Goal: Information Seeking & Learning: Learn about a topic

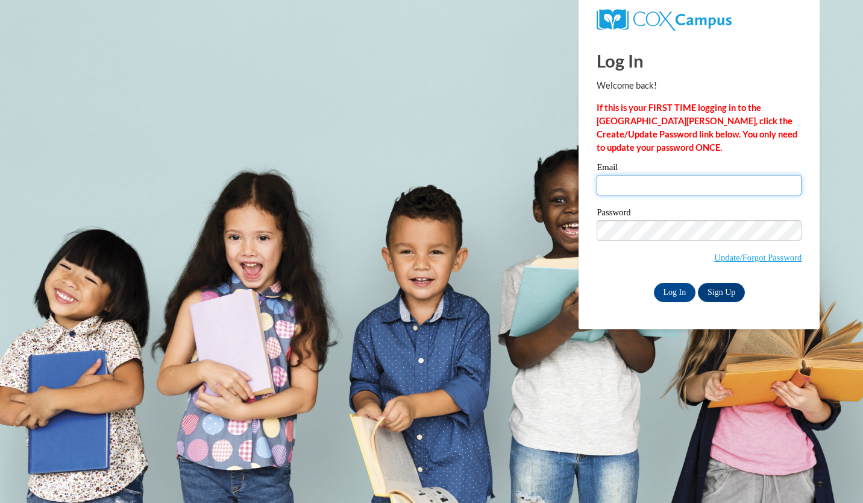
click at [660, 187] on input "Email" at bounding box center [699, 185] width 205 height 20
click at [559, 237] on body "This site uses cookies to help improve your learning experience. By continuing …" at bounding box center [431, 251] width 863 height 503
type input "kyla.harris4@students.cau.edu"
click at [674, 289] on input "Log In" at bounding box center [675, 292] width 42 height 19
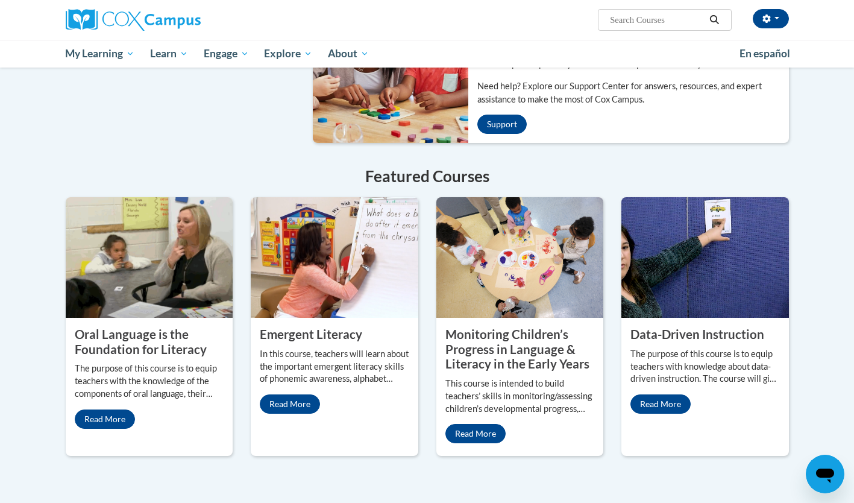
scroll to position [857, 0]
click at [148, 295] on img at bounding box center [150, 256] width 168 height 121
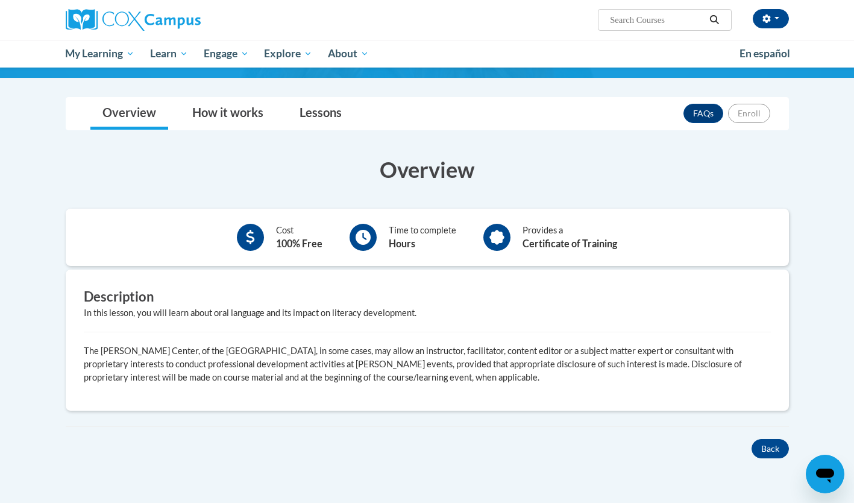
scroll to position [141, 0]
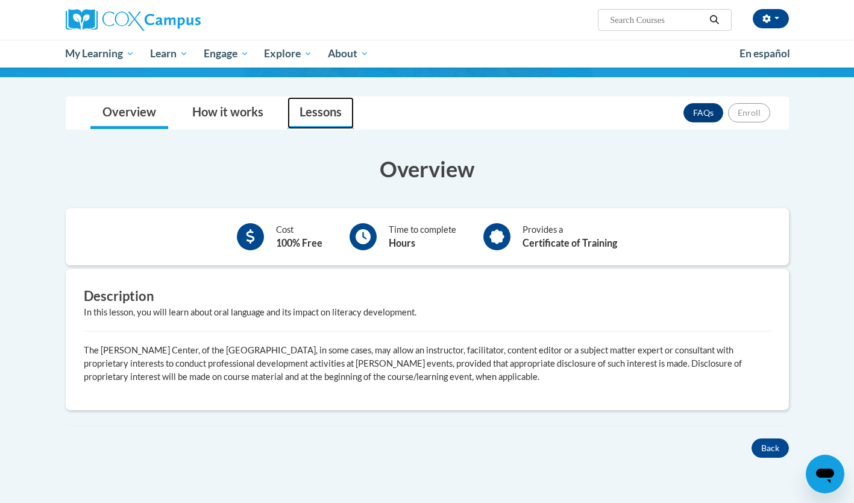
click at [310, 99] on link "Lessons" at bounding box center [320, 113] width 66 height 32
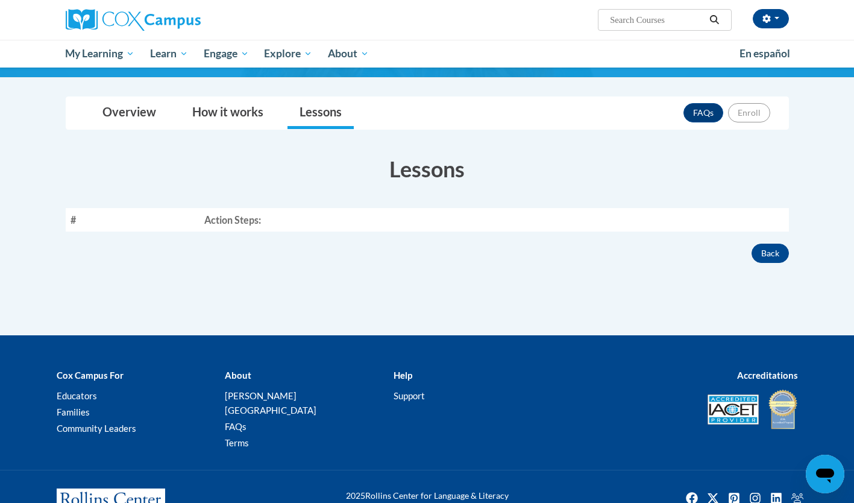
click at [688, 219] on th "Action Steps:" at bounding box center [493, 219] width 589 height 23
click at [672, 26] on input "Search..." at bounding box center [657, 20] width 96 height 14
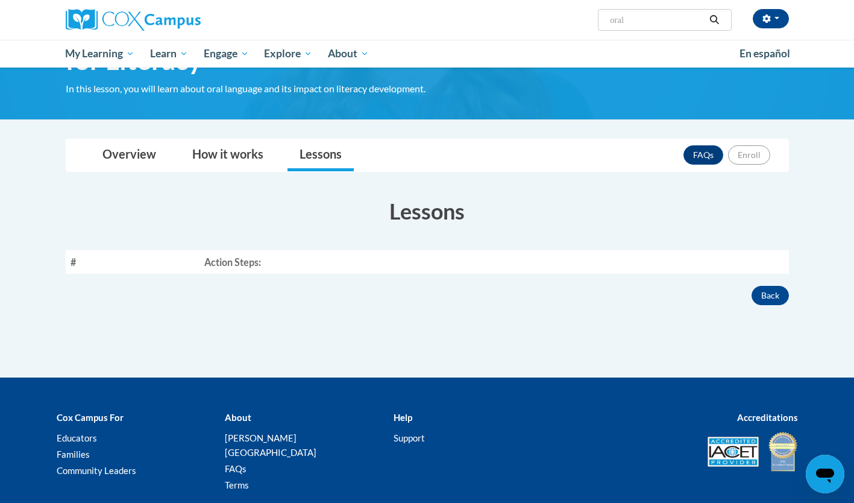
scroll to position [0, 0]
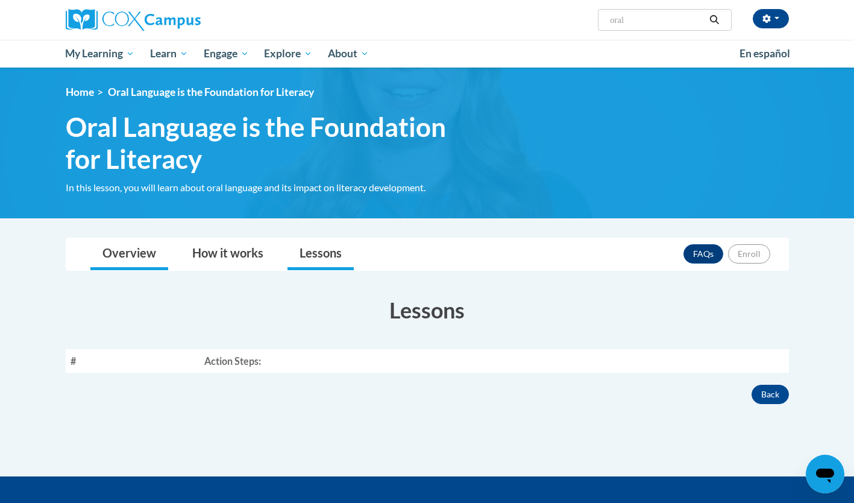
type input "oral"
click at [151, 245] on link "Overview" at bounding box center [129, 254] width 78 height 32
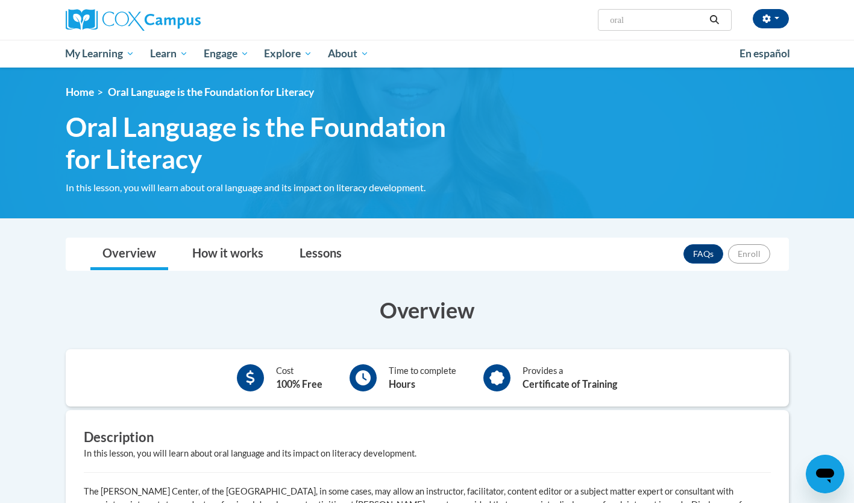
click at [355, 377] on div at bounding box center [362, 377] width 27 height 27
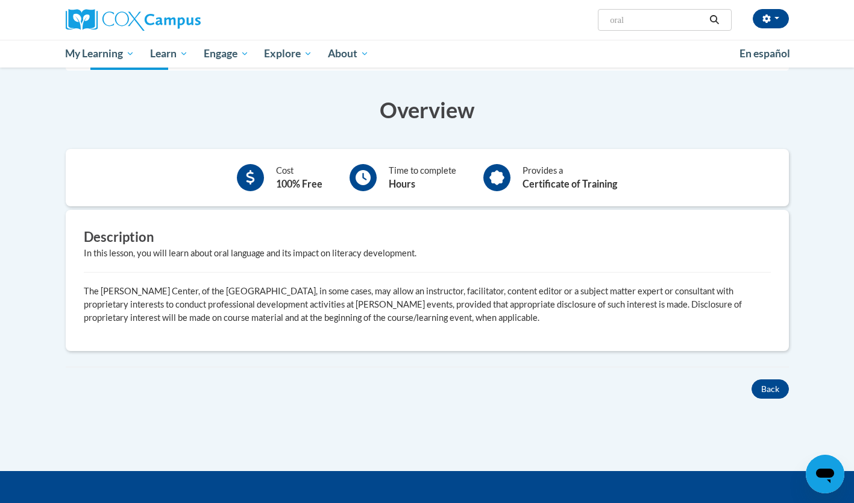
scroll to position [199, 0]
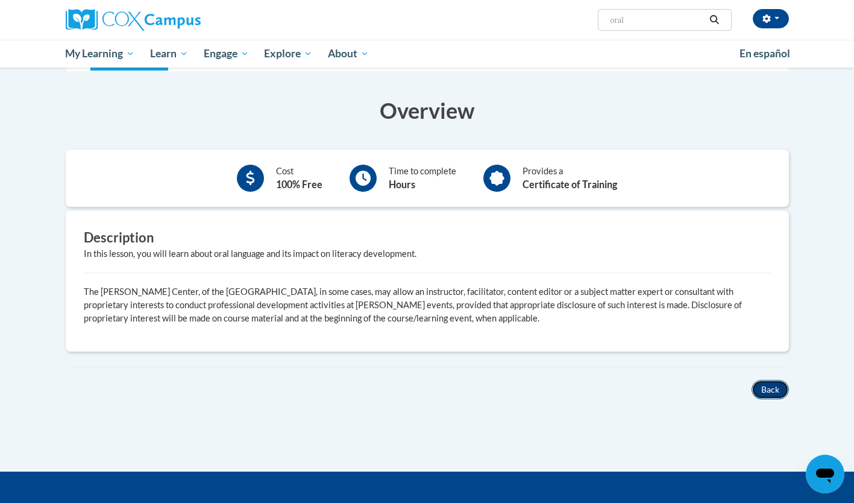
click at [762, 388] on button "Back" at bounding box center [769, 389] width 37 height 19
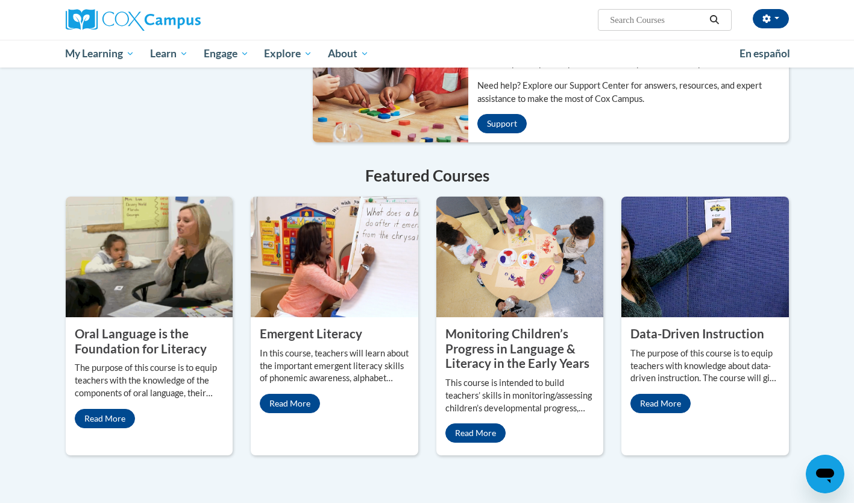
click at [645, 25] on input "Search..." at bounding box center [657, 20] width 96 height 14
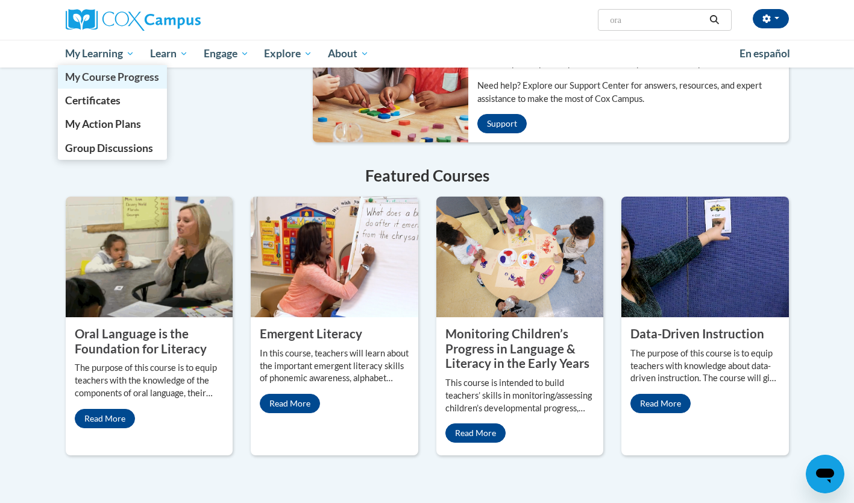
type input "ora"
click at [125, 81] on span "My Course Progress" at bounding box center [112, 76] width 94 height 13
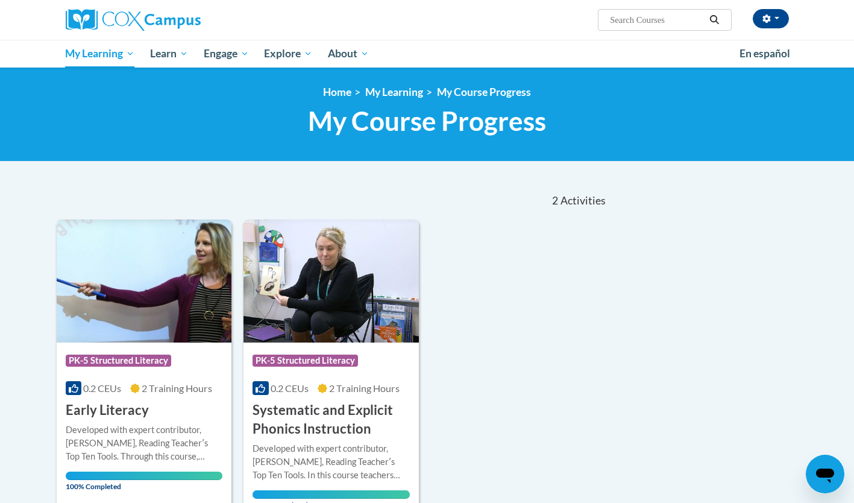
click at [637, 29] on span "Search Search..." at bounding box center [664, 20] width 133 height 22
click at [636, 22] on input "Search..." at bounding box center [657, 20] width 96 height 14
type input "i"
type input "oral language"
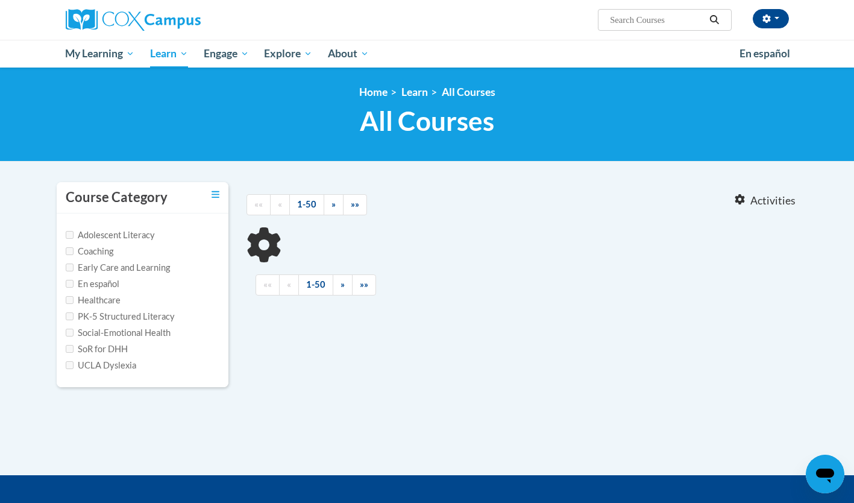
type input "oral language"
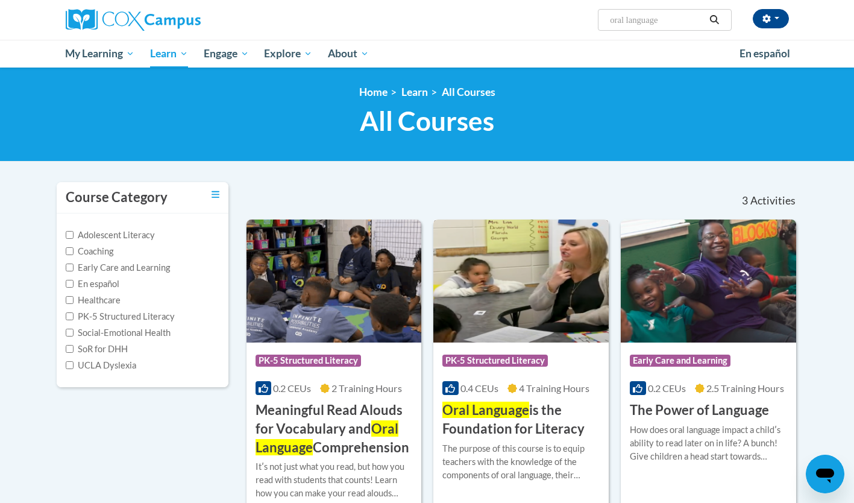
click at [523, 242] on img at bounding box center [520, 280] width 175 height 123
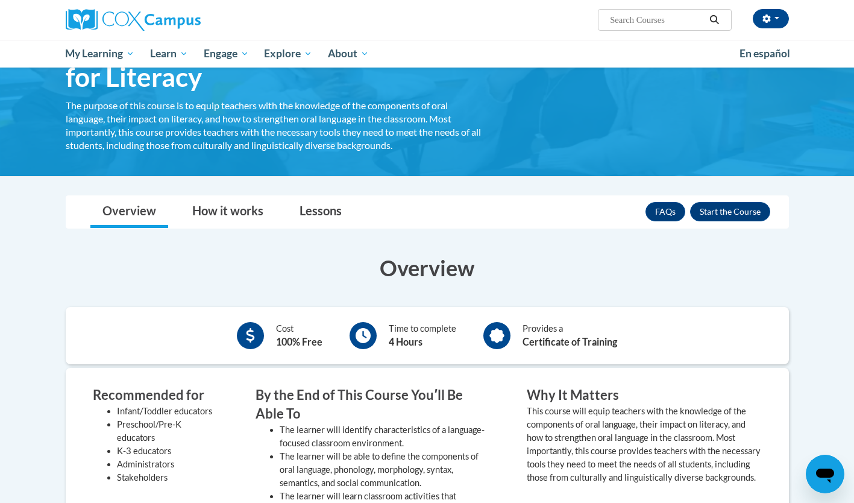
scroll to position [89, 0]
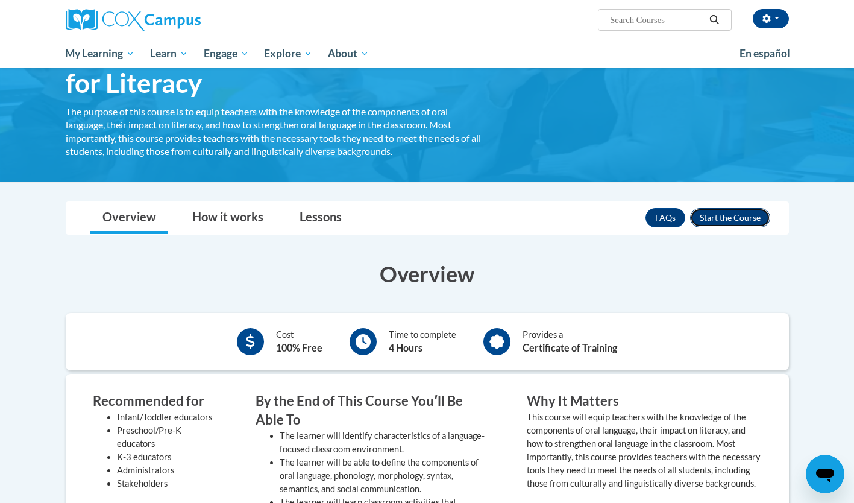
click at [741, 218] on button "Enroll" at bounding box center [730, 217] width 80 height 19
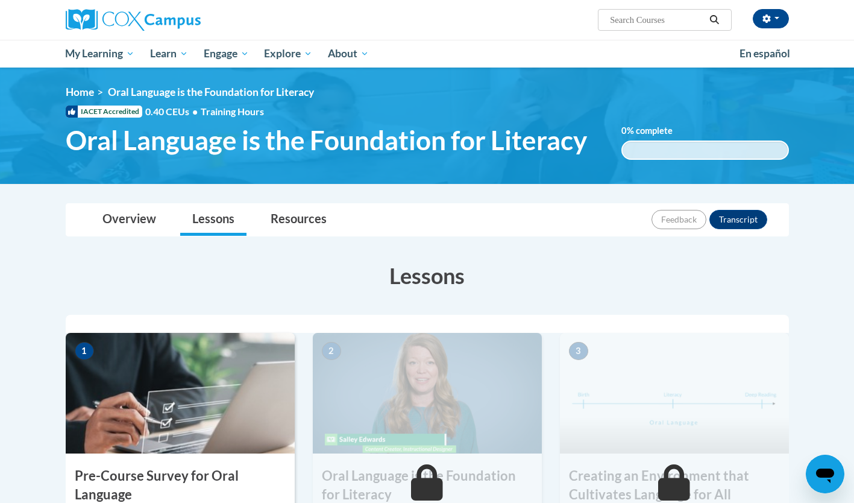
click at [199, 408] on img at bounding box center [180, 393] width 229 height 121
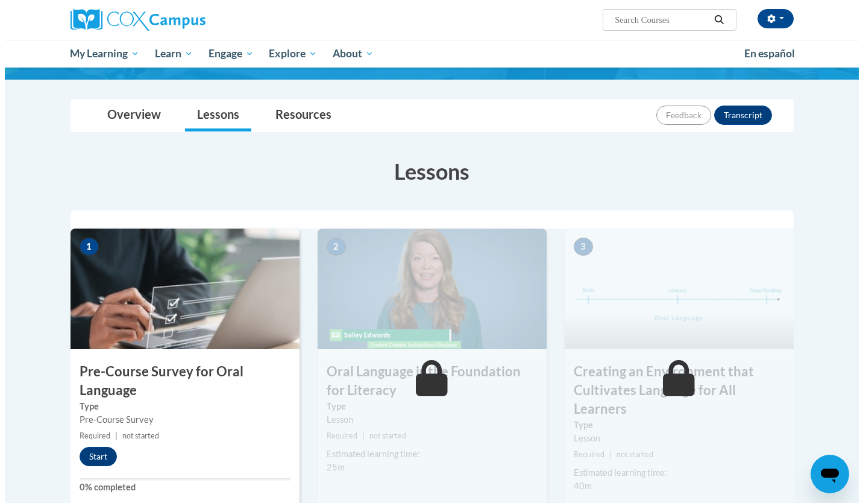
scroll to position [164, 0]
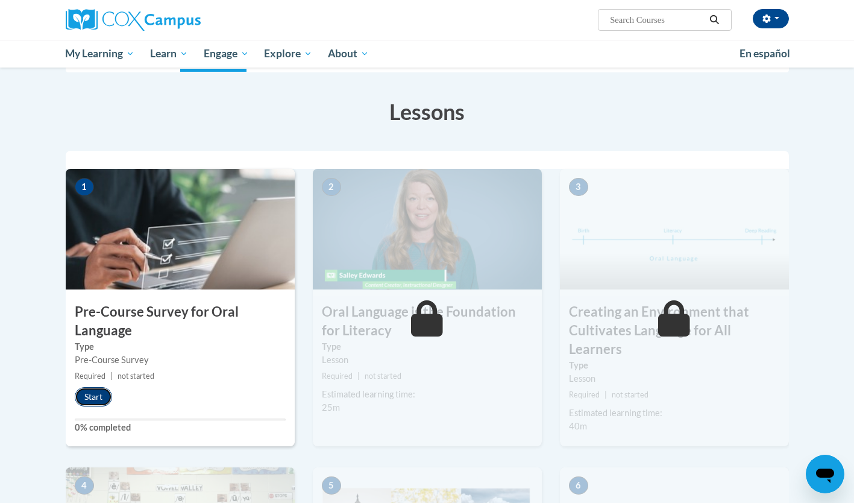
click at [96, 397] on button "Start" at bounding box center [93, 396] width 37 height 19
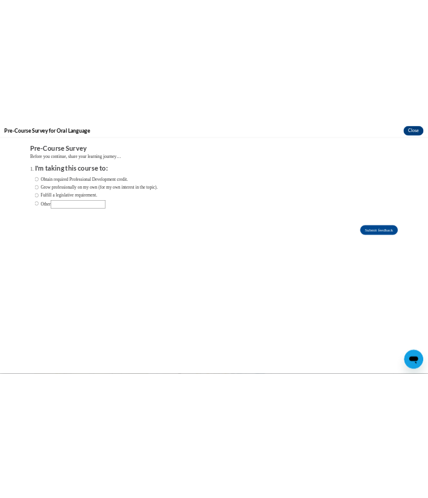
scroll to position [0, 0]
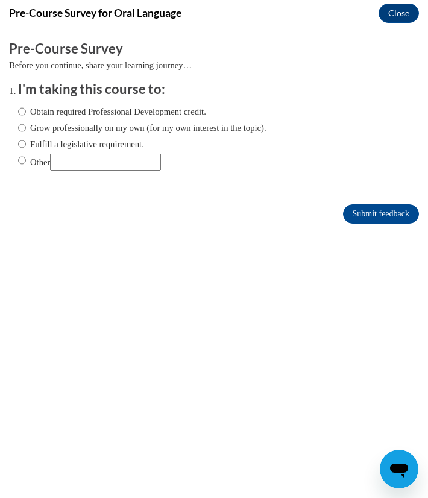
click at [117, 110] on label "Obtain required Professional Development credit." at bounding box center [112, 111] width 188 height 13
click at [26, 110] on input "Obtain required Professional Development credit." at bounding box center [22, 111] width 8 height 13
radio input "true"
click at [349, 217] on input "Submit feedback" at bounding box center [381, 213] width 76 height 19
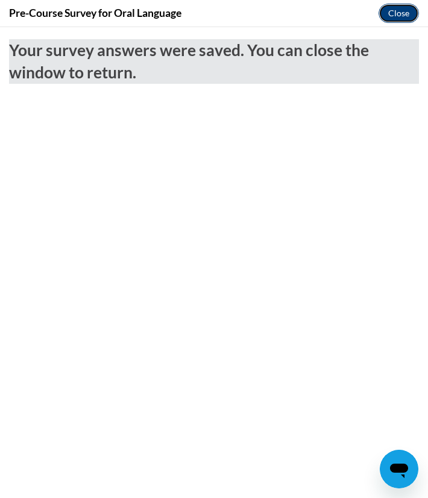
click at [402, 16] on button "Close" at bounding box center [398, 13] width 40 height 19
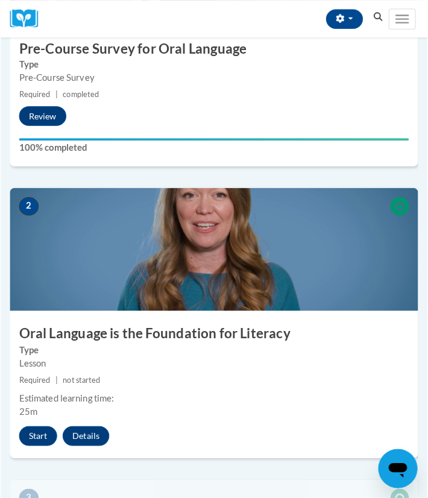
scroll to position [427, 0]
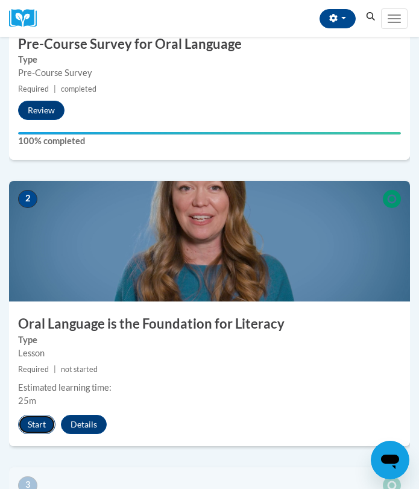
click at [40, 431] on button "Start" at bounding box center [36, 424] width 37 height 19
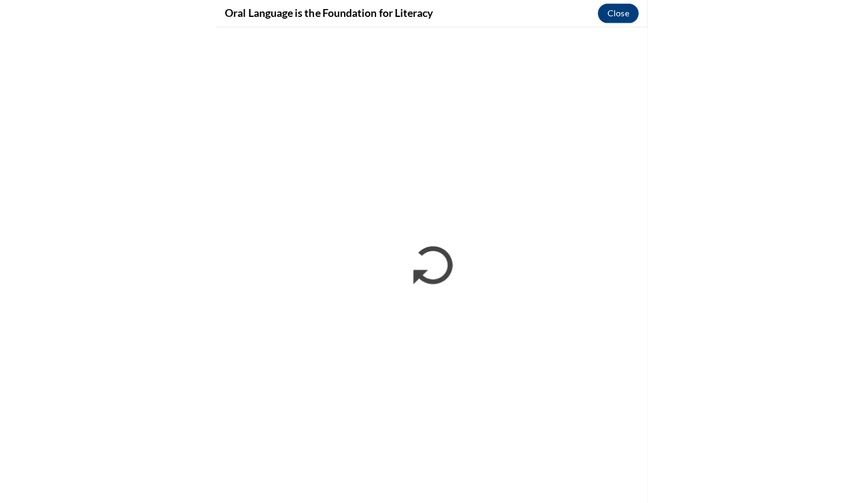
scroll to position [0, 0]
